Goal: Information Seeking & Learning: Learn about a topic

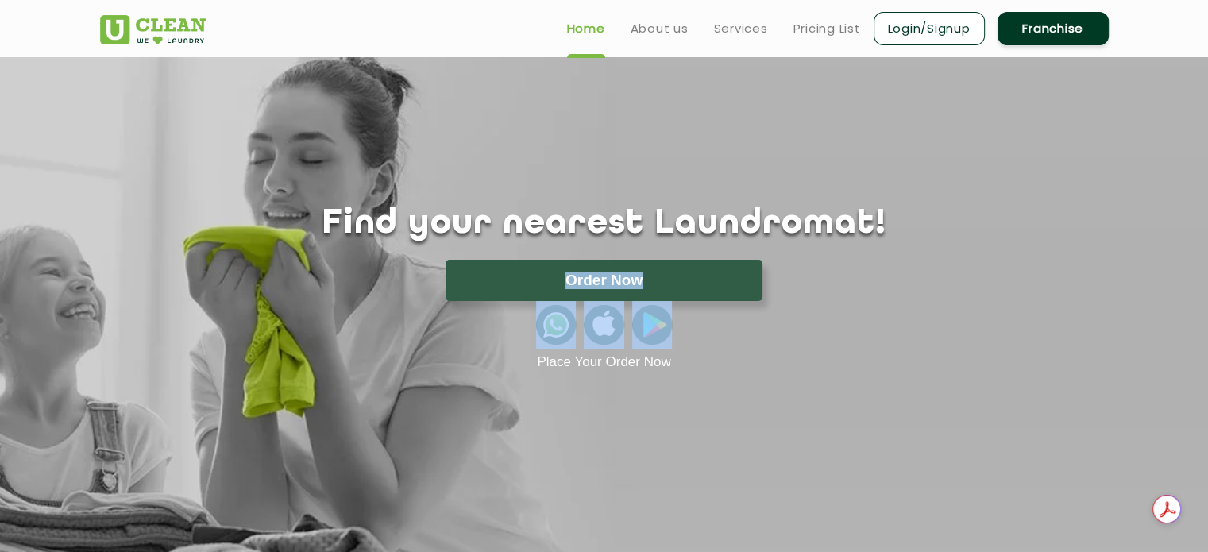
drag, startPoint x: 704, startPoint y: 257, endPoint x: 782, endPoint y: 354, distance: 125.4
click at [782, 354] on div "Find your nearest Laundromat! Please select the location Order Now Place Your O…" at bounding box center [604, 287] width 1033 height 166
click at [848, 28] on link "Pricing List" at bounding box center [827, 28] width 68 height 19
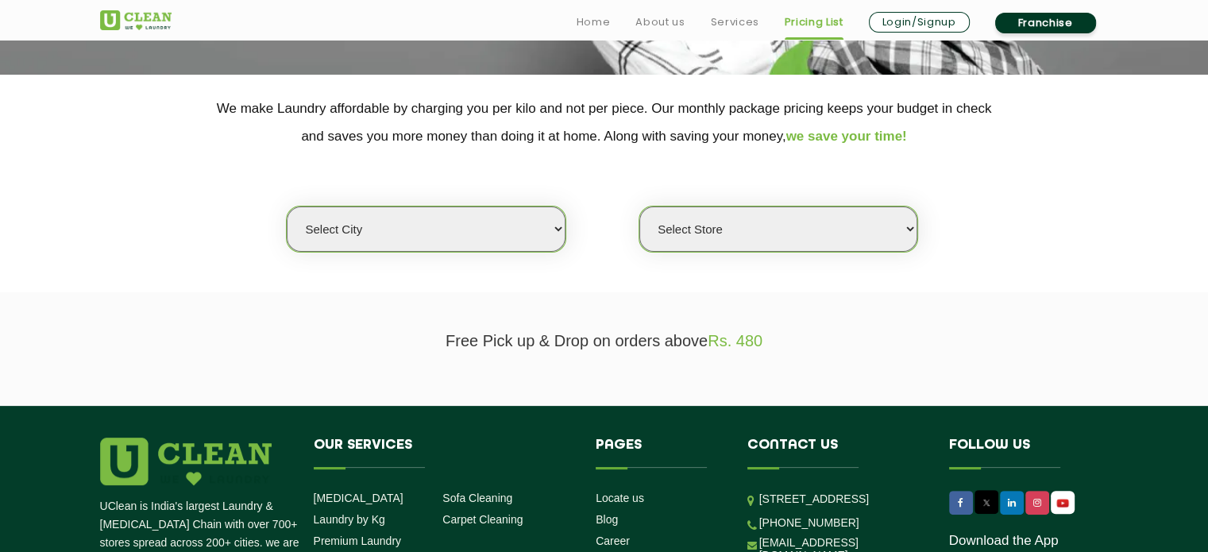
scroll to position [295, 0]
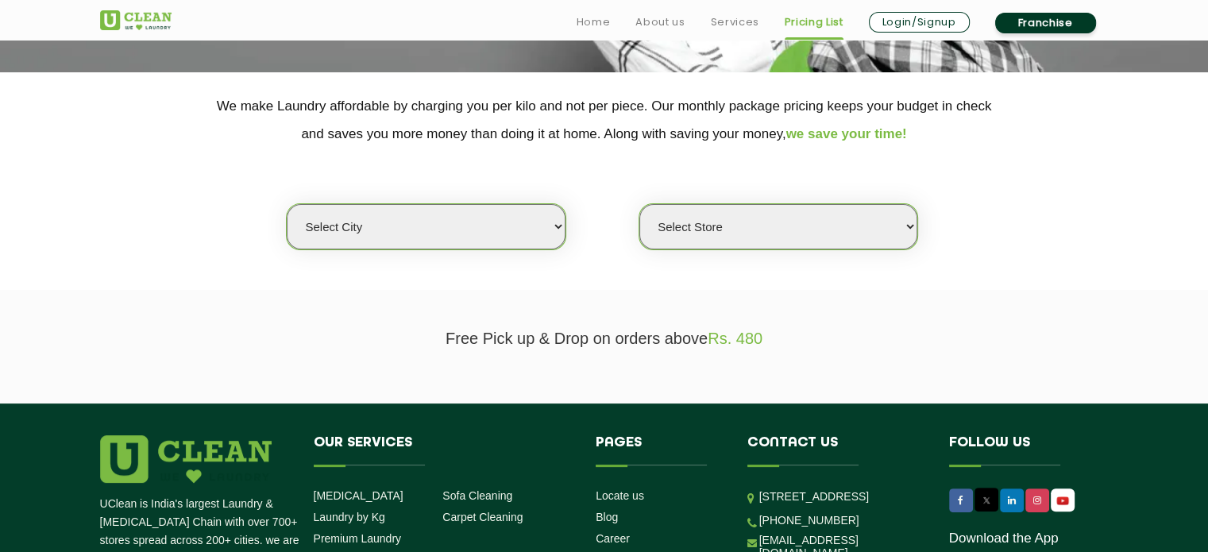
click at [535, 232] on select "Select city [GEOGRAPHIC_DATA] [GEOGRAPHIC_DATA] [GEOGRAPHIC_DATA] [GEOGRAPHIC_D…" at bounding box center [426, 226] width 278 height 45
select select "40"
click at [287, 204] on select "Select city [GEOGRAPHIC_DATA] [GEOGRAPHIC_DATA] [GEOGRAPHIC_DATA] [GEOGRAPHIC_D…" at bounding box center [426, 226] width 278 height 45
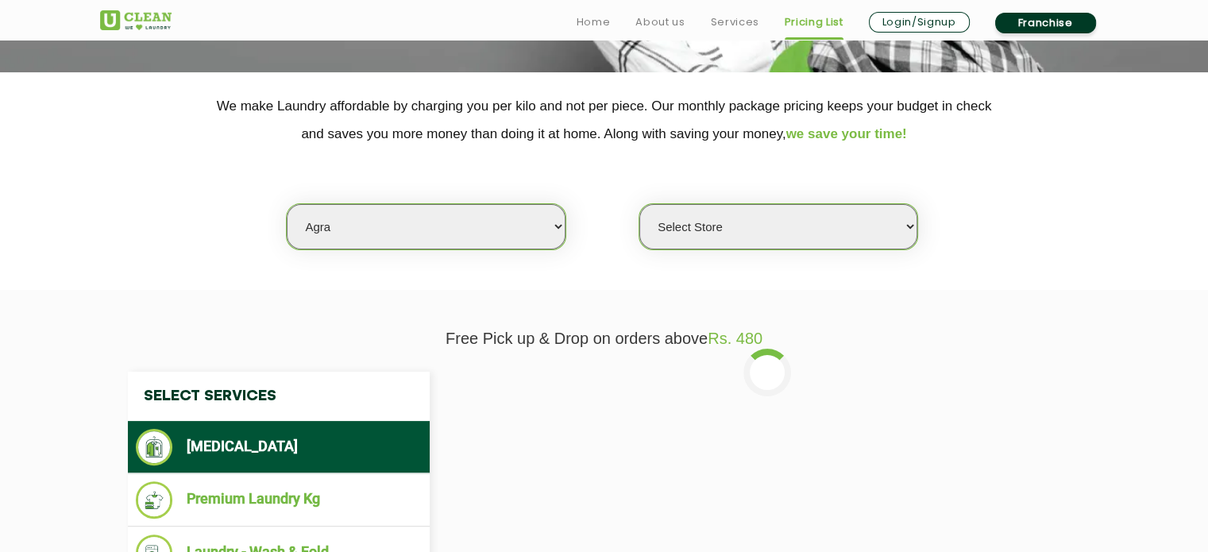
click at [797, 234] on select "Select Store [GEOGRAPHIC_DATA] [PERSON_NAME][GEOGRAPHIC_DATA]" at bounding box center [778, 226] width 278 height 45
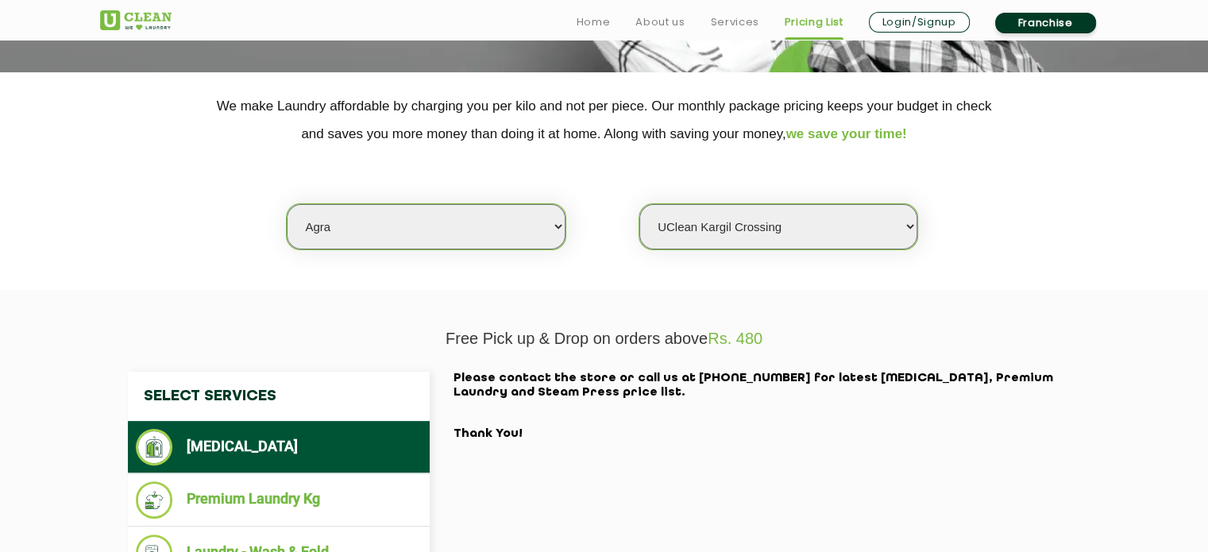
click at [639, 204] on select "Select Store [GEOGRAPHIC_DATA] [PERSON_NAME][GEOGRAPHIC_DATA]" at bounding box center [778, 226] width 278 height 45
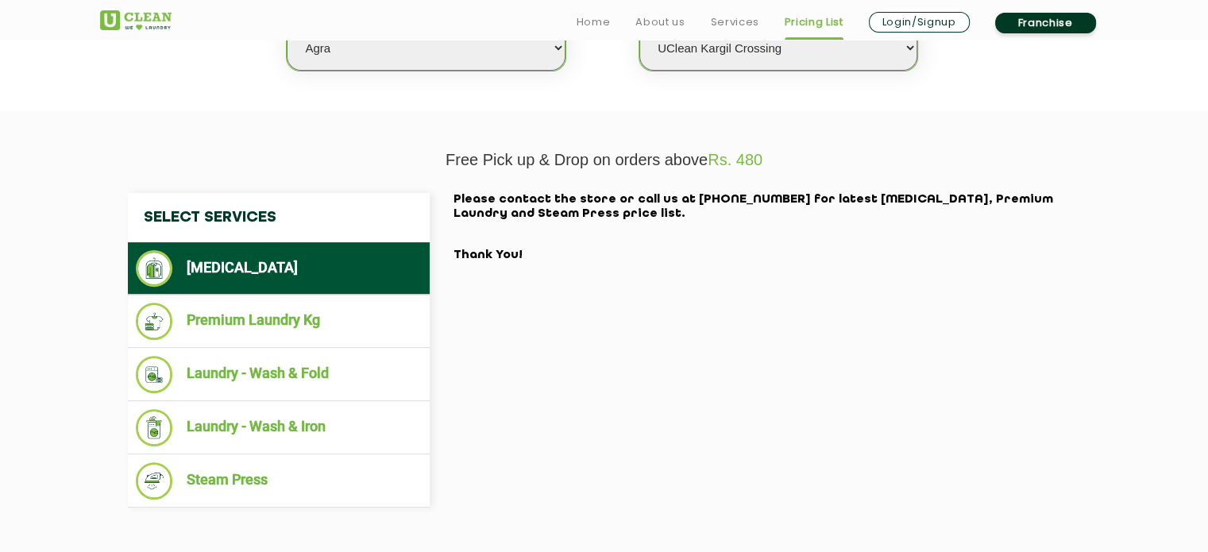
scroll to position [474, 0]
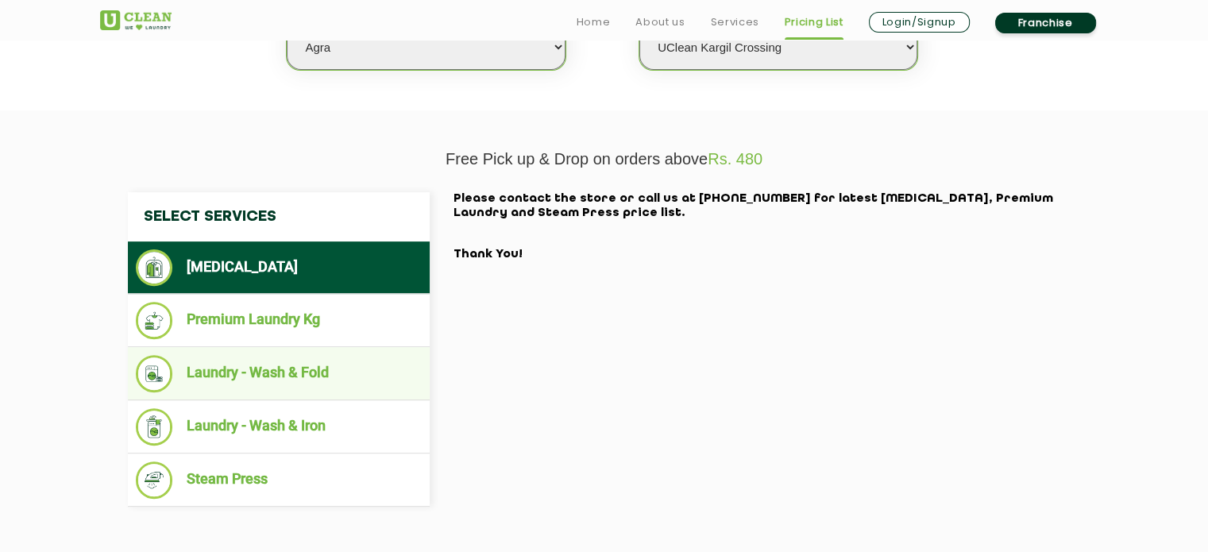
click at [270, 376] on li "Laundry - Wash & Fold" at bounding box center [279, 373] width 286 height 37
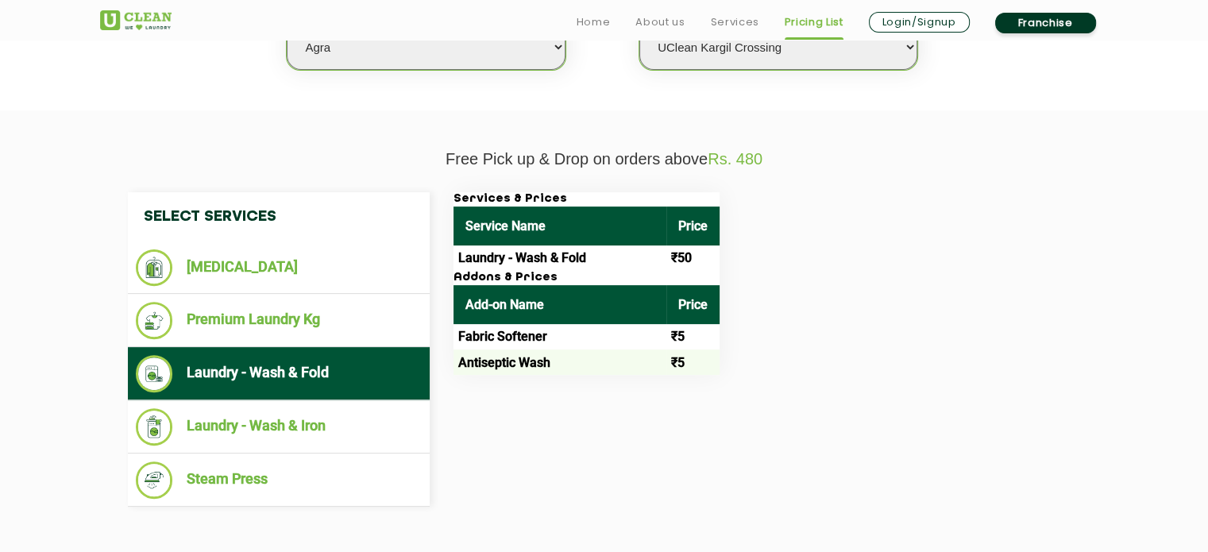
drag, startPoint x: 291, startPoint y: 315, endPoint x: 598, endPoint y: 339, distance: 308.4
click at [598, 339] on td "Fabric Softener" at bounding box center [560, 336] width 213 height 25
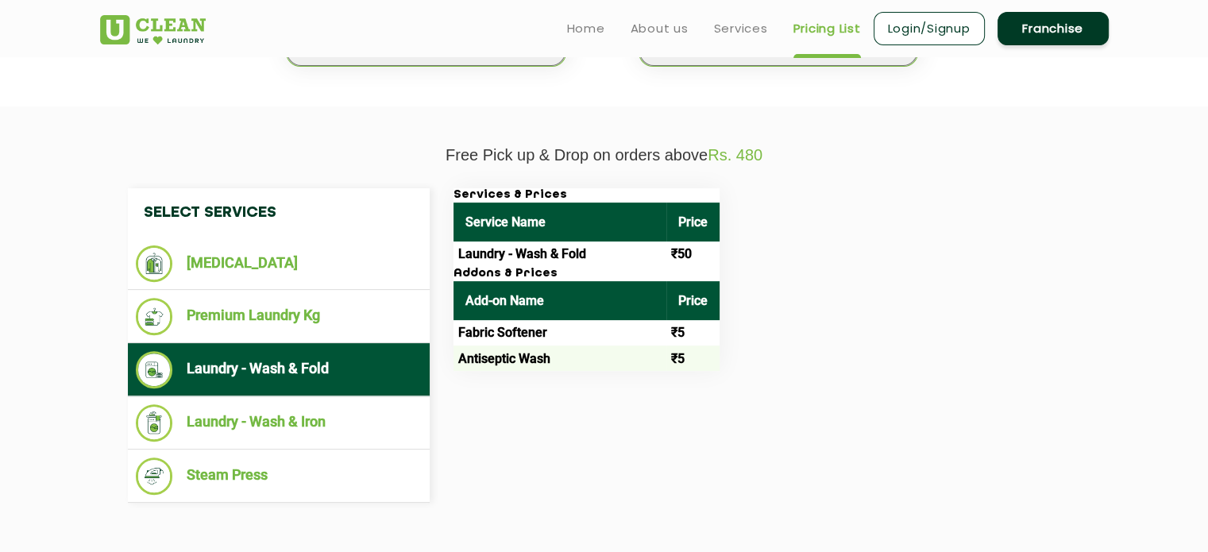
scroll to position [457, 0]
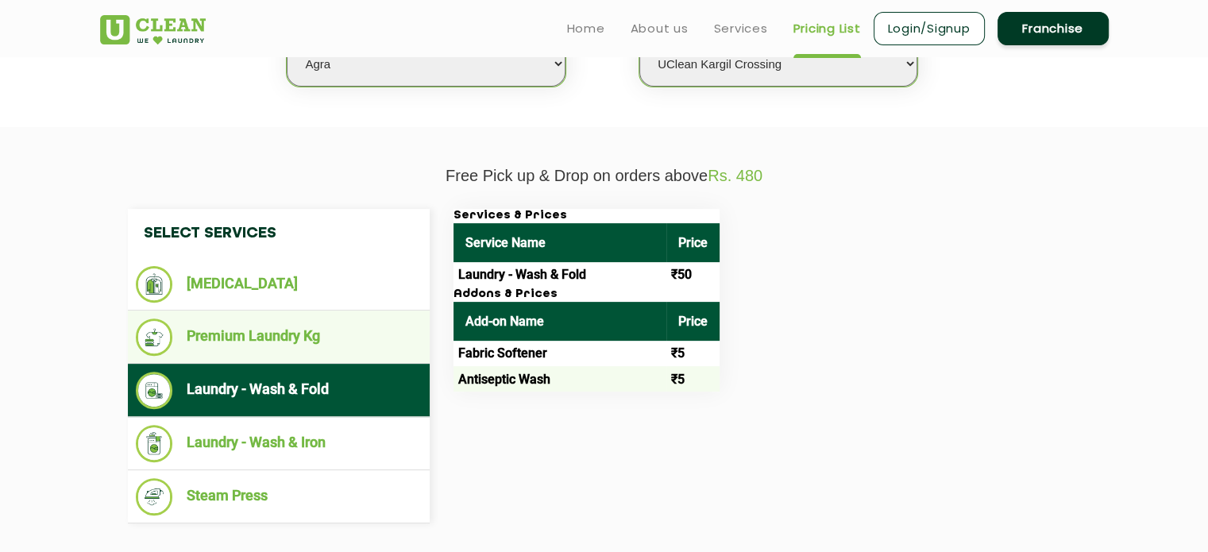
click at [238, 351] on li "Premium Laundry Kg" at bounding box center [279, 336] width 286 height 37
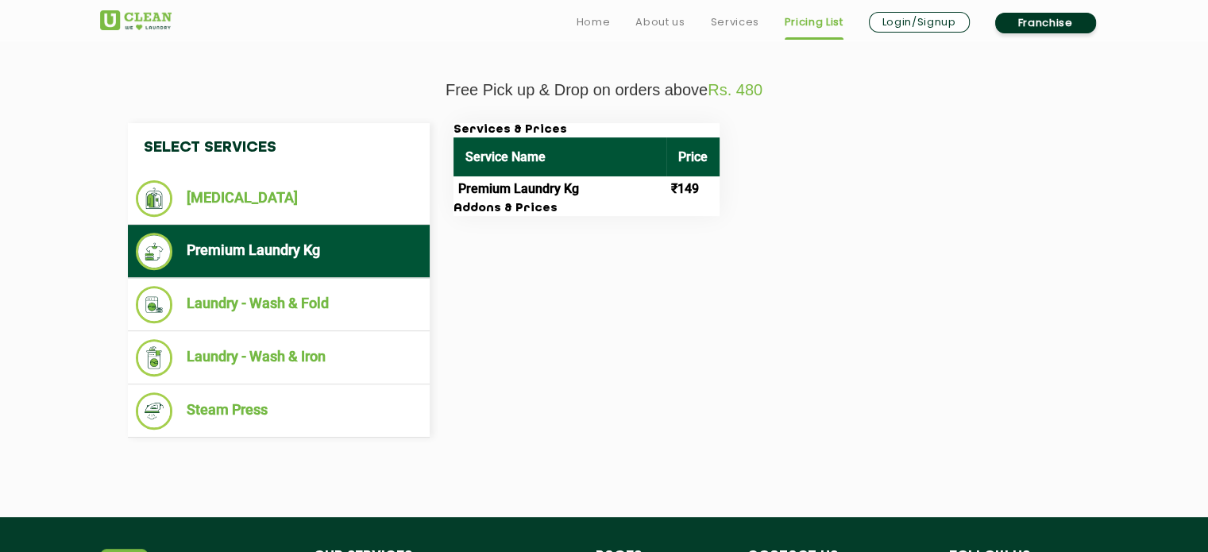
scroll to position [546, 0]
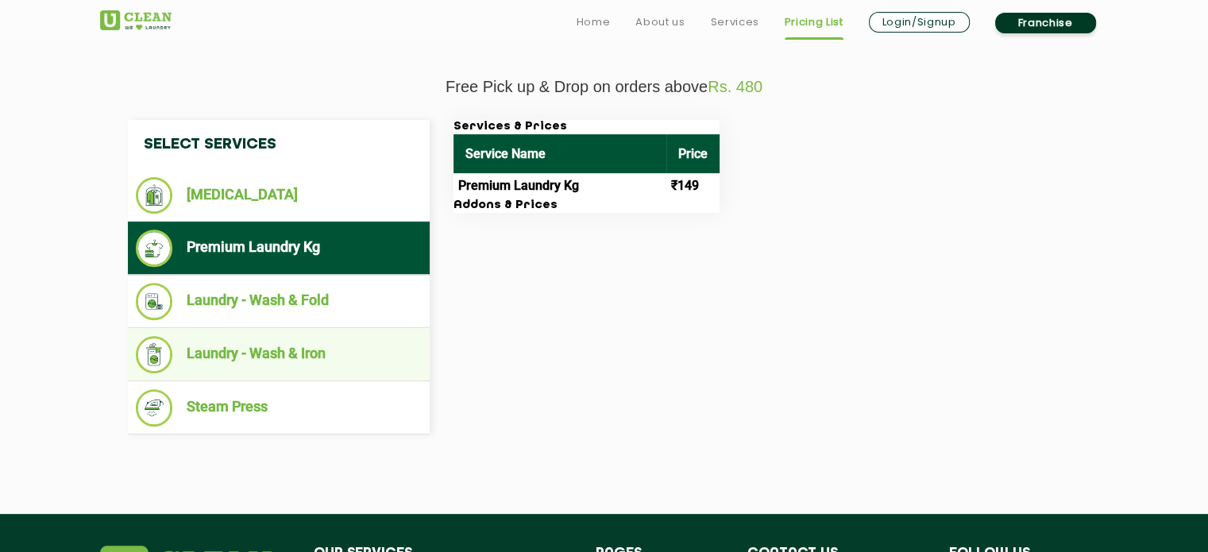
click at [273, 352] on li "Laundry - Wash & Iron" at bounding box center [279, 354] width 286 height 37
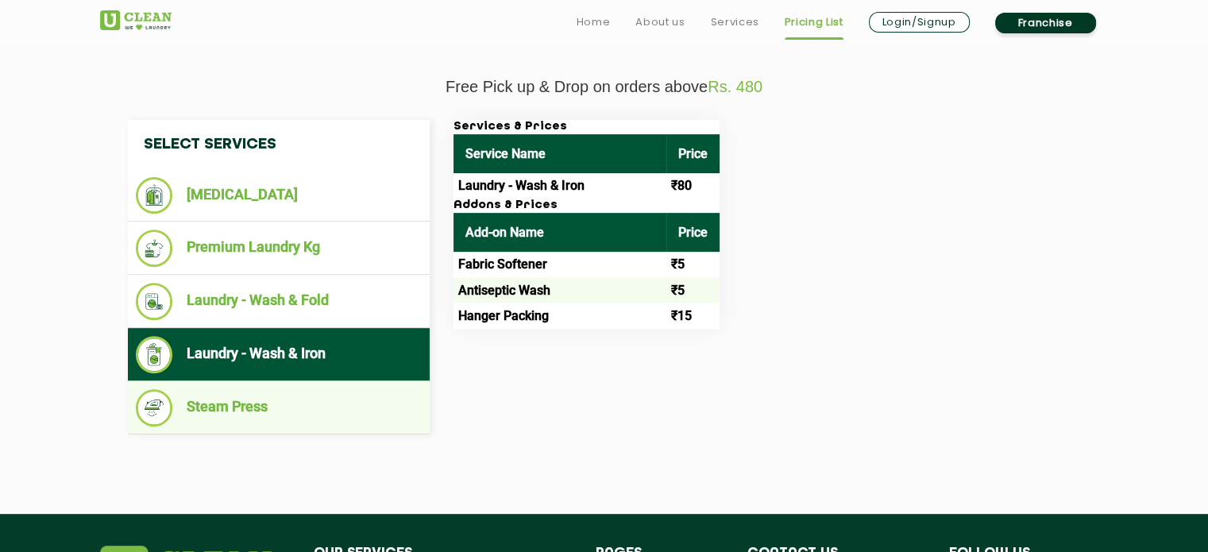
click at [299, 412] on li "Steam Press" at bounding box center [279, 407] width 286 height 37
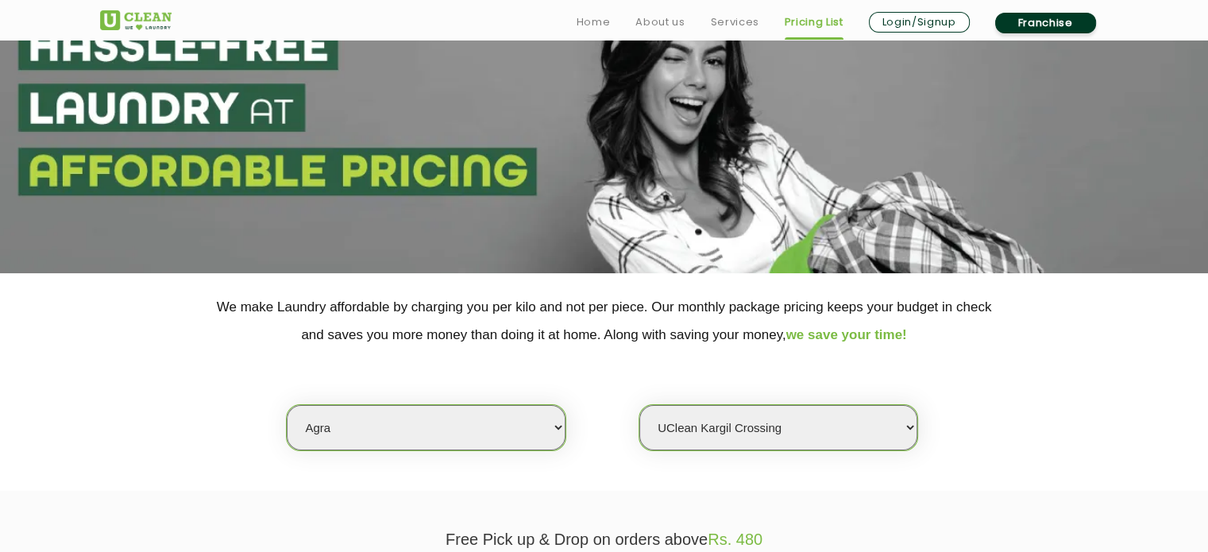
scroll to position [137, 0]
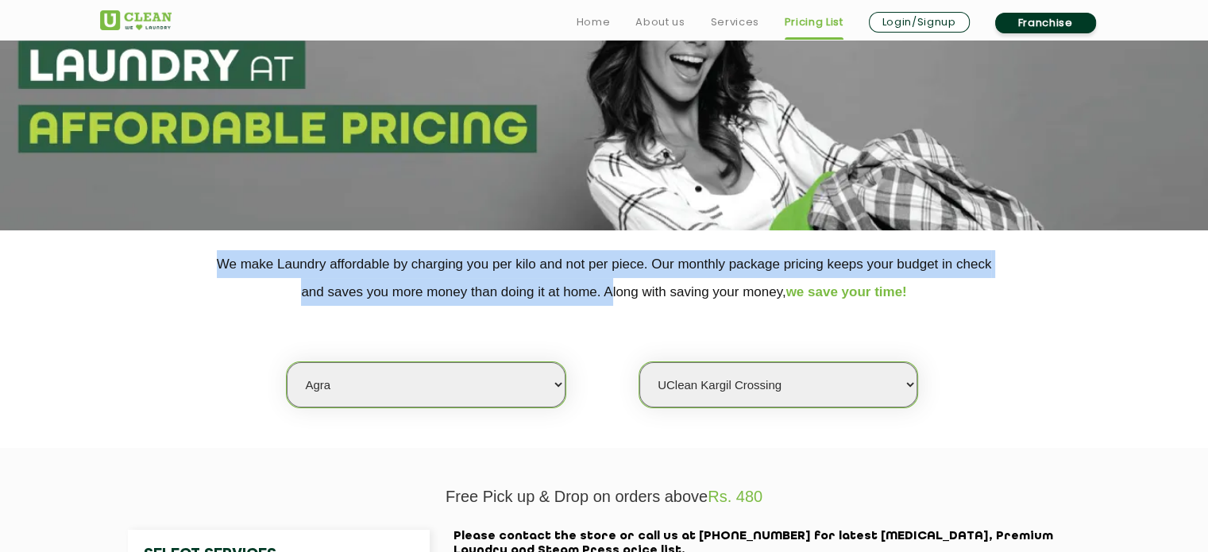
drag, startPoint x: 215, startPoint y: 264, endPoint x: 606, endPoint y: 285, distance: 391.3
click at [606, 285] on p "We make Laundry affordable by charging you per kilo and not per piece. Our mont…" at bounding box center [604, 278] width 1009 height 56
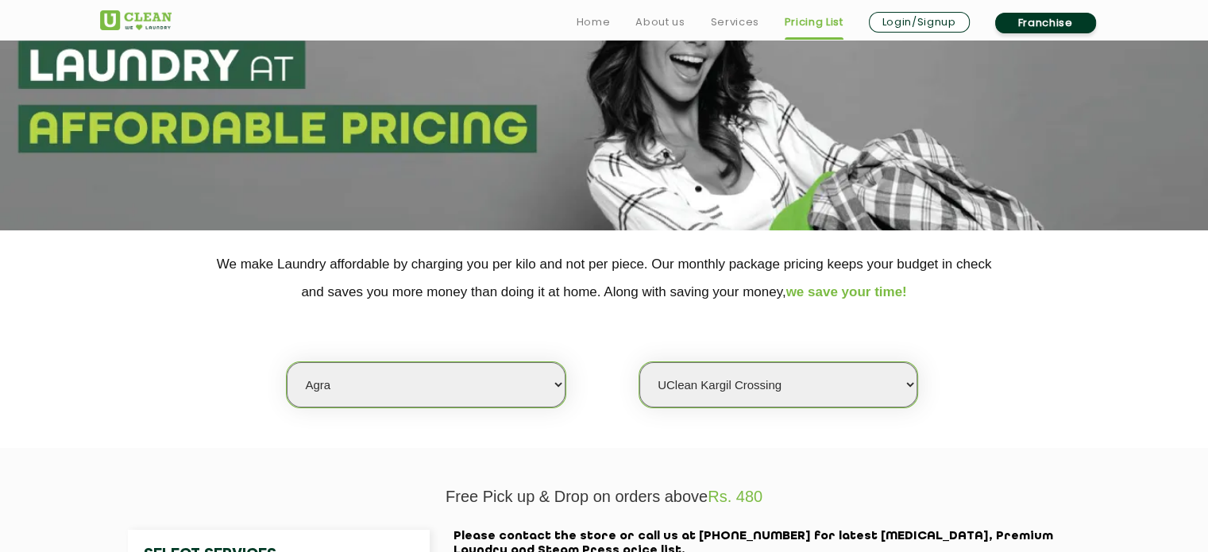
click at [906, 290] on span "we save your time!" at bounding box center [846, 291] width 121 height 15
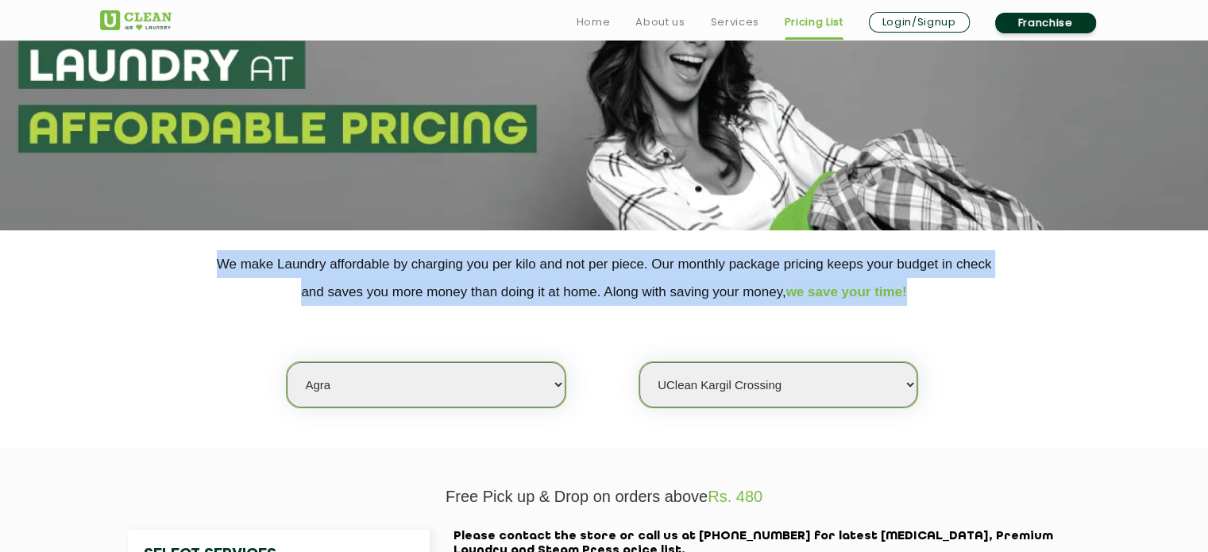
drag, startPoint x: 906, startPoint y: 290, endPoint x: 538, endPoint y: 173, distance: 385.8
click at [538, 173] on app-pricing "We make Laundry affordable by charging you per kilo and not per piece. Our mont…" at bounding box center [604, 422] width 1208 height 1003
copy p "We make Laundry affordable by charging you per kilo and not per piece. Our mont…"
click at [756, 392] on select "Select Store [GEOGRAPHIC_DATA] [PERSON_NAME][GEOGRAPHIC_DATA]" at bounding box center [778, 384] width 278 height 45
select select "595"
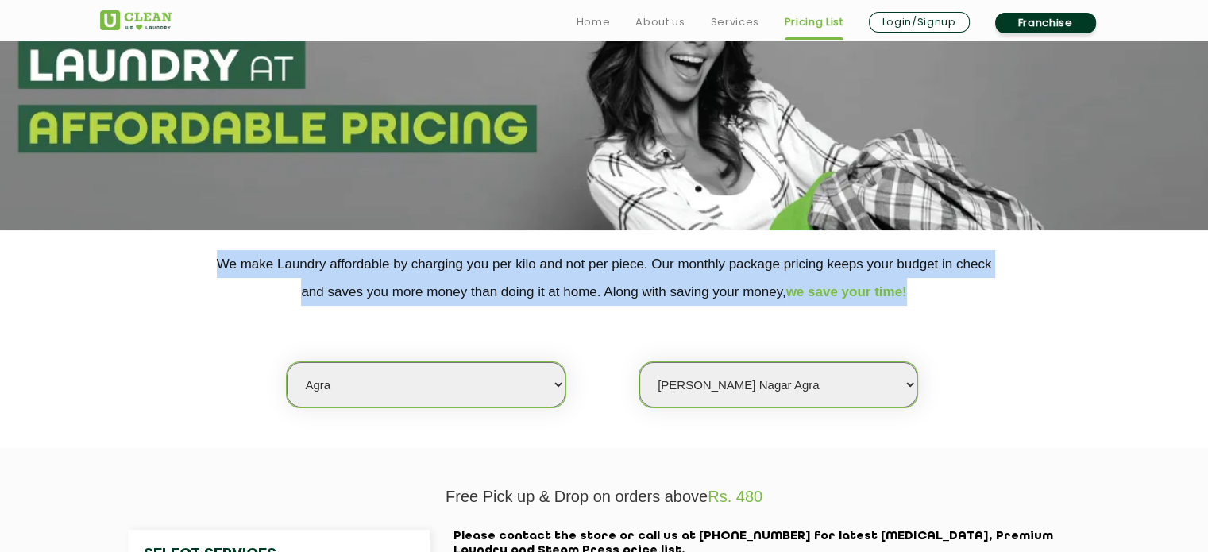
click at [639, 362] on select "Select Store [GEOGRAPHIC_DATA] [PERSON_NAME][GEOGRAPHIC_DATA]" at bounding box center [778, 384] width 278 height 45
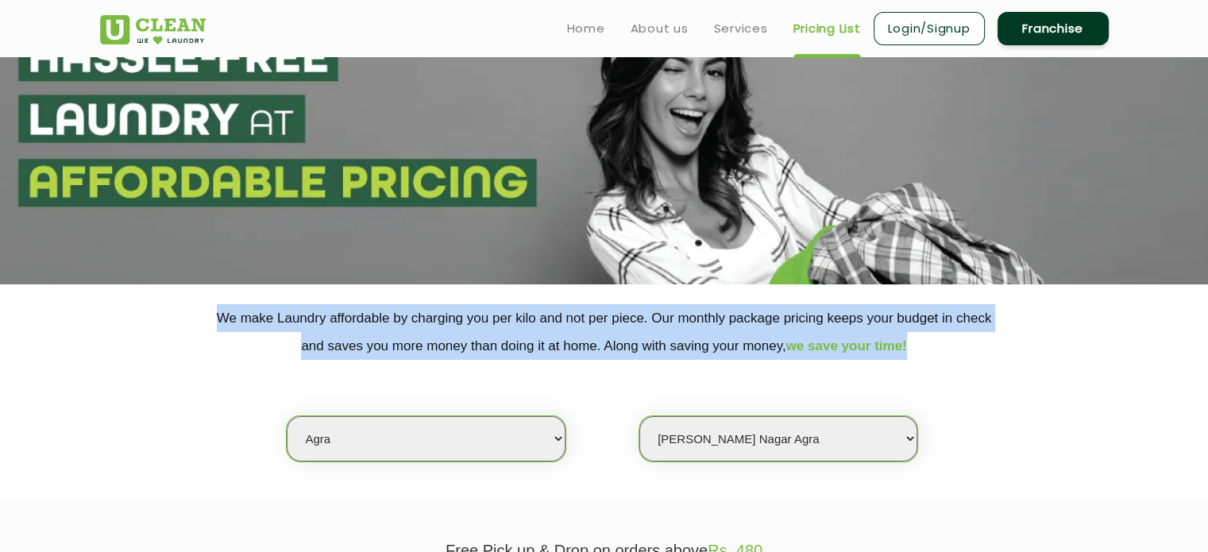
scroll to position [0, 0]
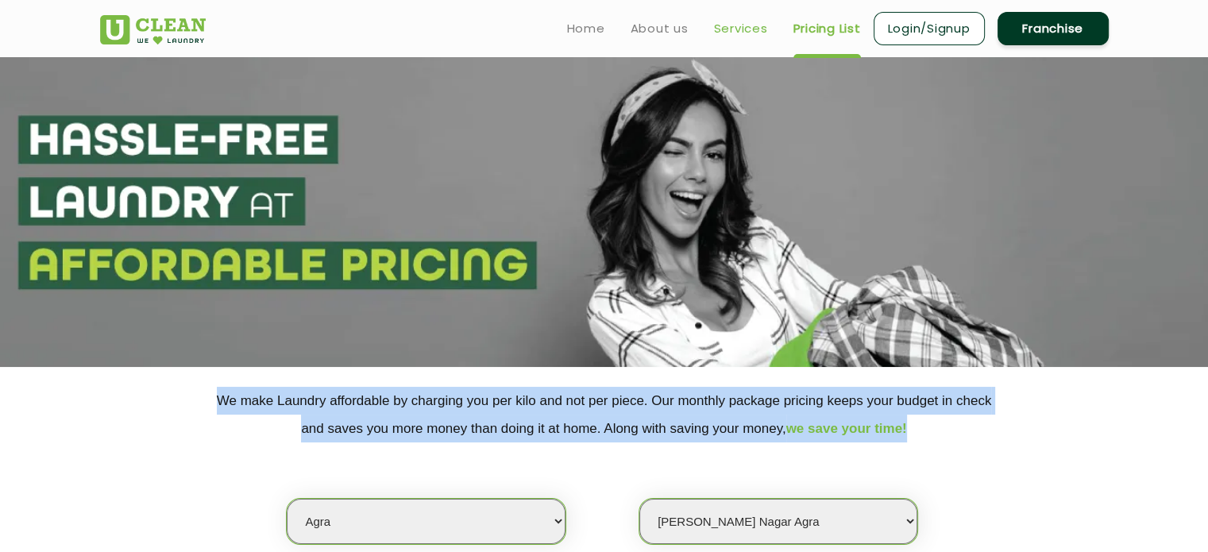
click at [743, 33] on link "Services" at bounding box center [741, 28] width 54 height 19
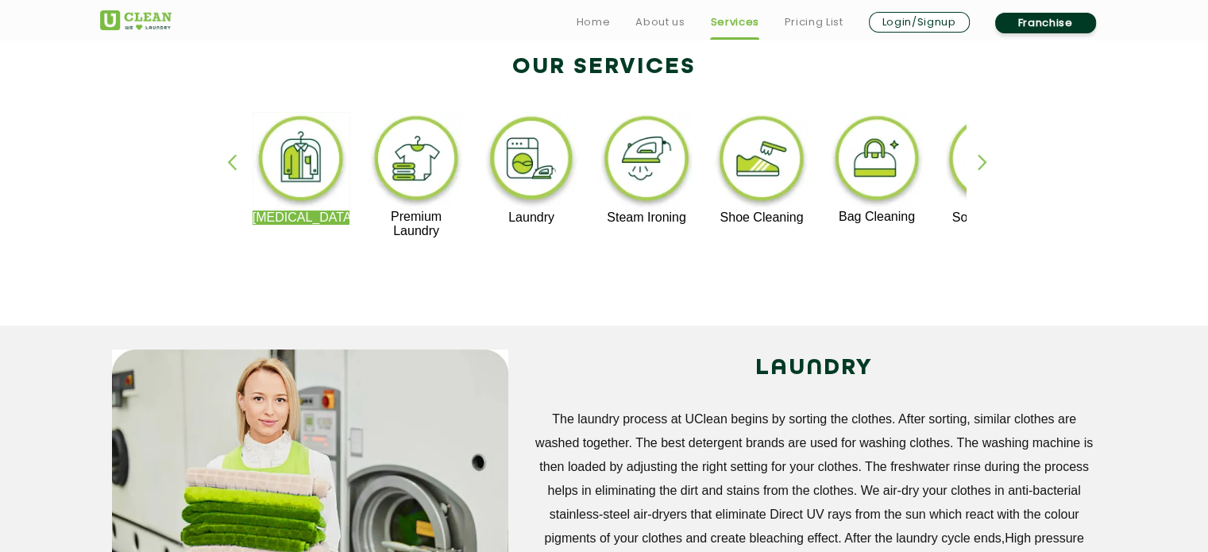
scroll to position [345, 0]
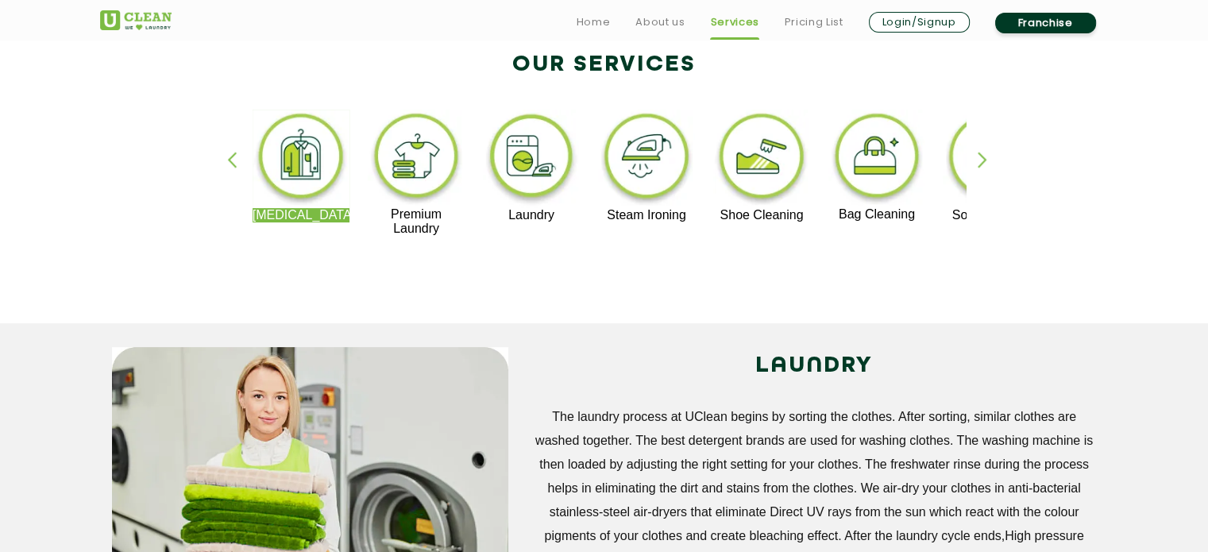
click at [987, 155] on div "button" at bounding box center [990, 174] width 24 height 44
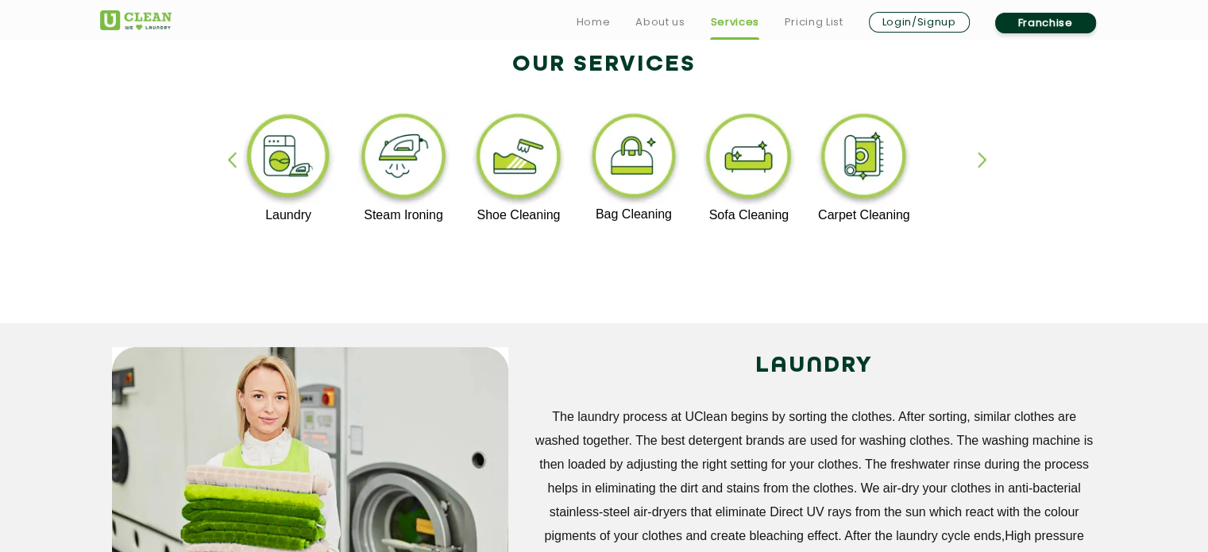
click at [987, 155] on div "button" at bounding box center [990, 174] width 24 height 44
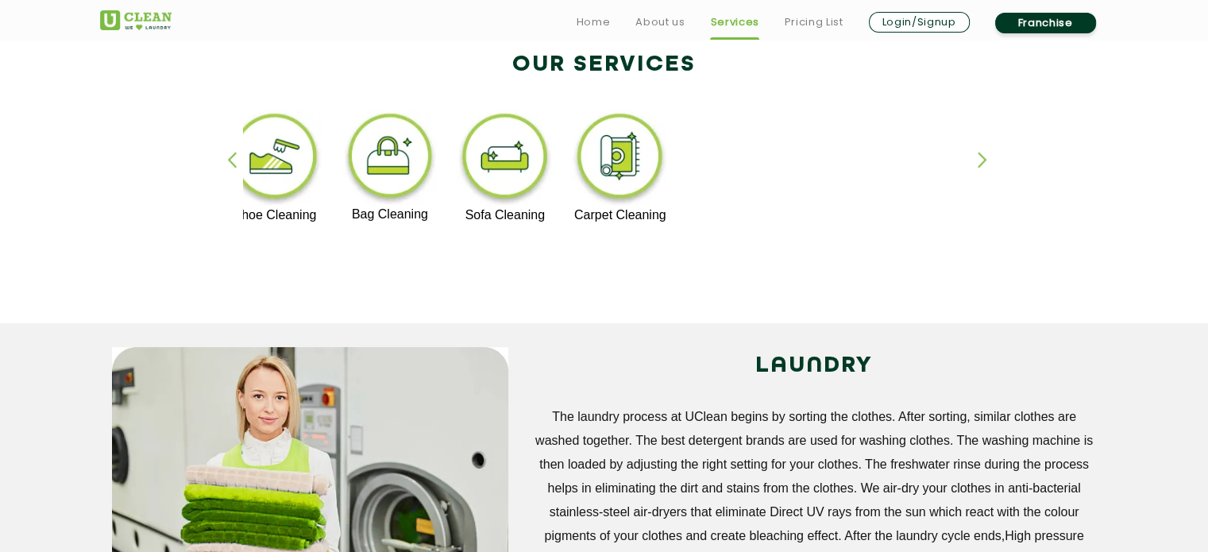
click at [987, 155] on div "button" at bounding box center [990, 174] width 24 height 44
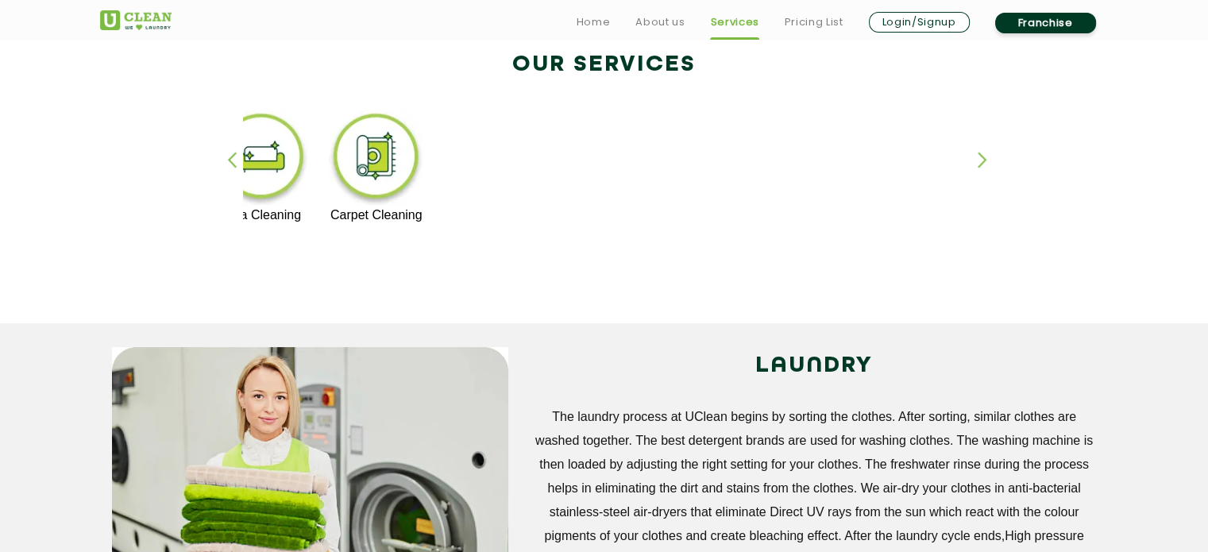
click at [987, 155] on div "button" at bounding box center [990, 174] width 24 height 44
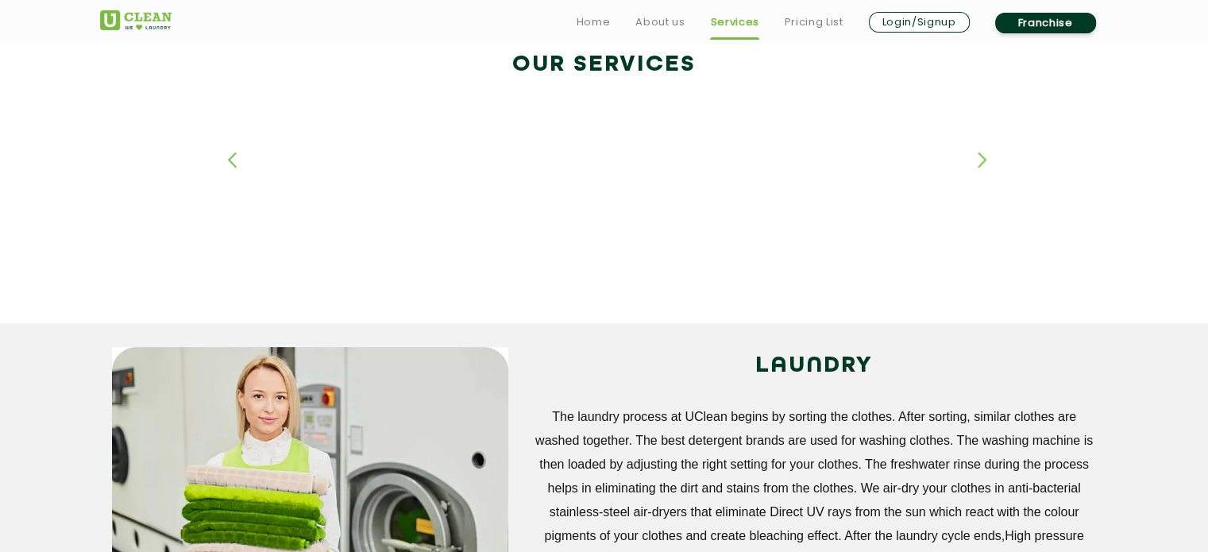
click at [987, 155] on div "button" at bounding box center [990, 174] width 24 height 44
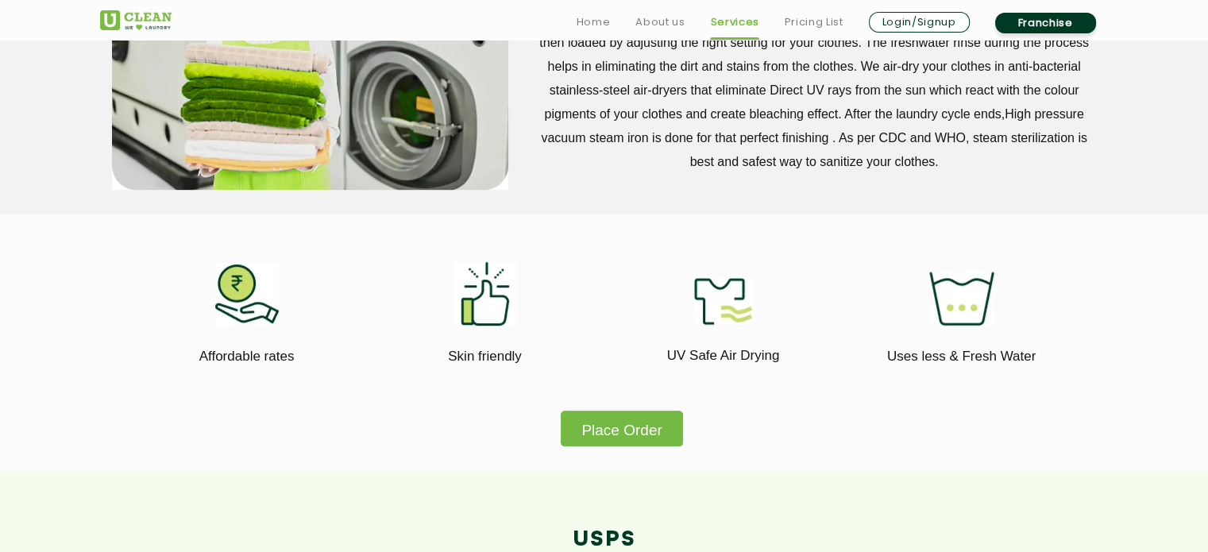
scroll to position [799, 0]
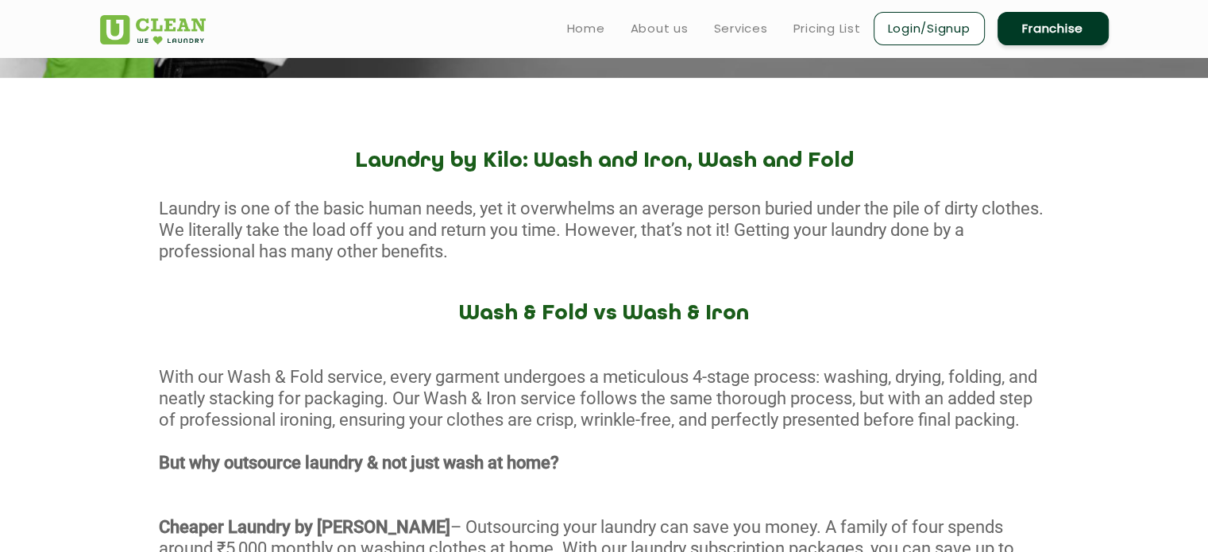
scroll to position [534, 0]
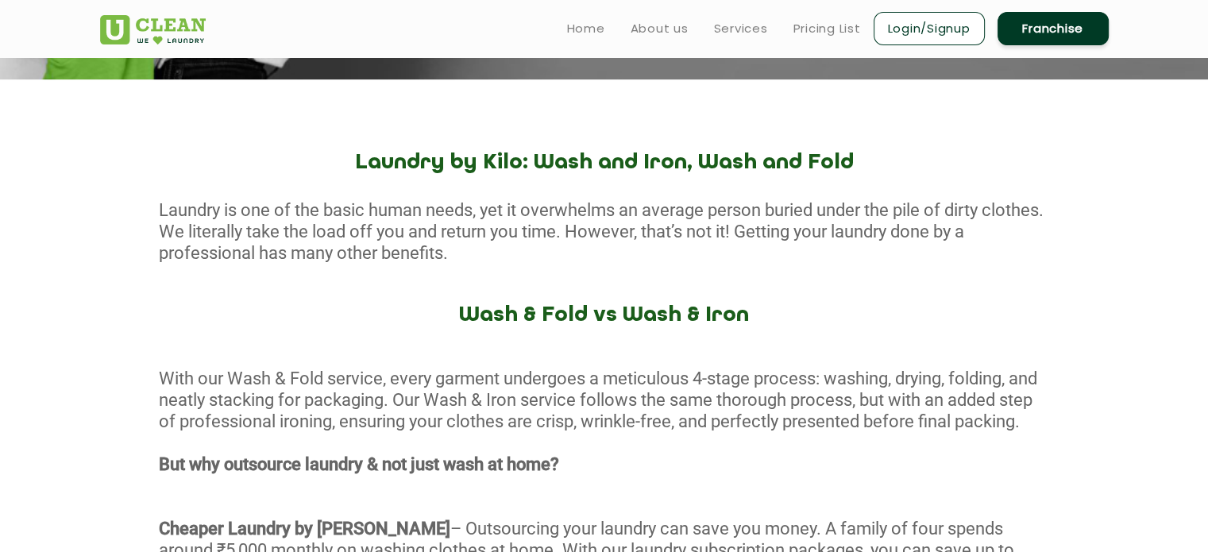
click at [657, 231] on div "Laundry is one of the basic human needs, yet it overwhelms an average person bu…" at bounding box center [604, 231] width 1208 height 64
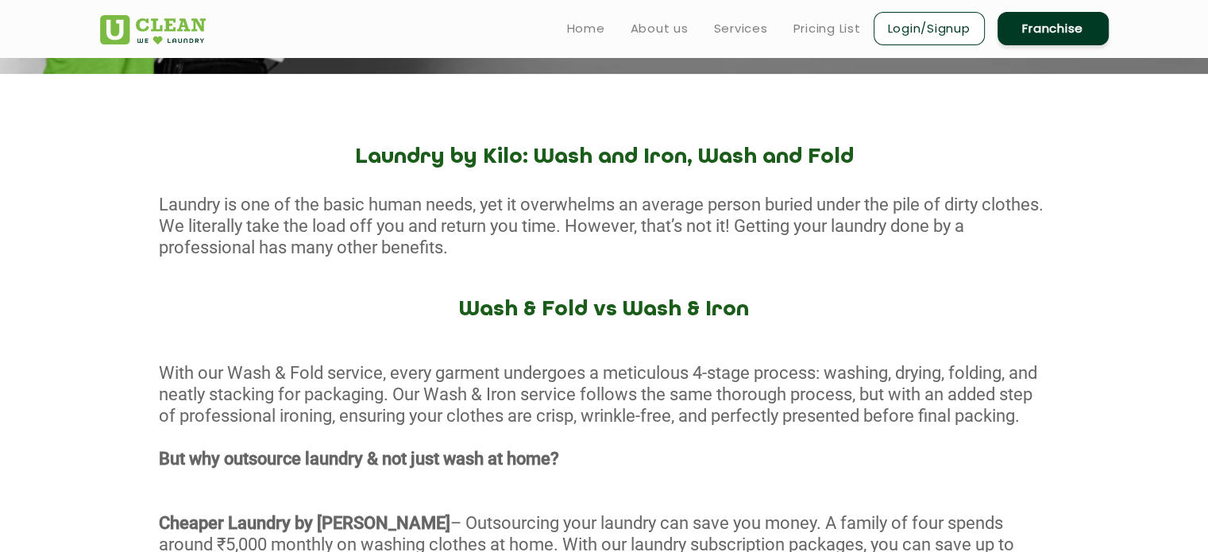
scroll to position [540, 0]
